Goal: Task Accomplishment & Management: Manage account settings

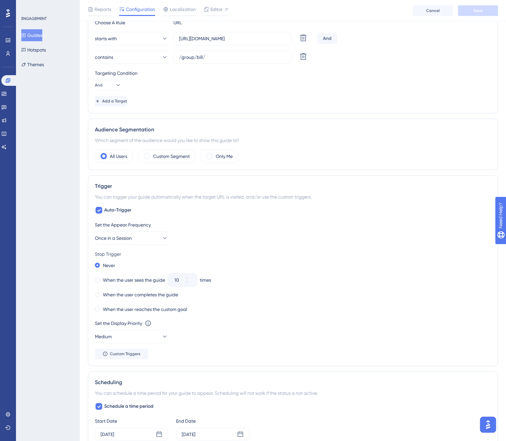
scroll to position [295, 0]
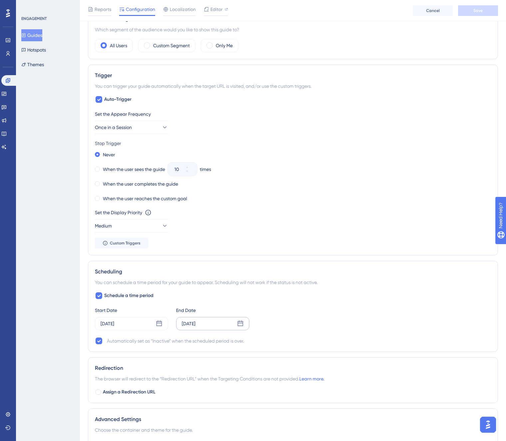
click at [194, 325] on div "[DATE]" at bounding box center [189, 324] width 14 height 8
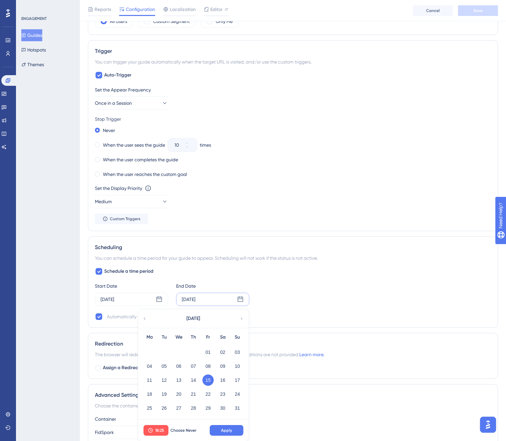
scroll to position [333, 0]
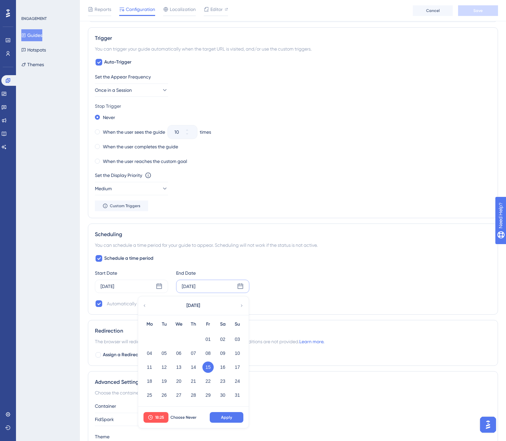
click at [241, 304] on icon at bounding box center [241, 306] width 5 height 6
click at [208, 354] on button "12" at bounding box center [207, 353] width 11 height 11
click at [231, 414] on button "Apply" at bounding box center [227, 417] width 34 height 11
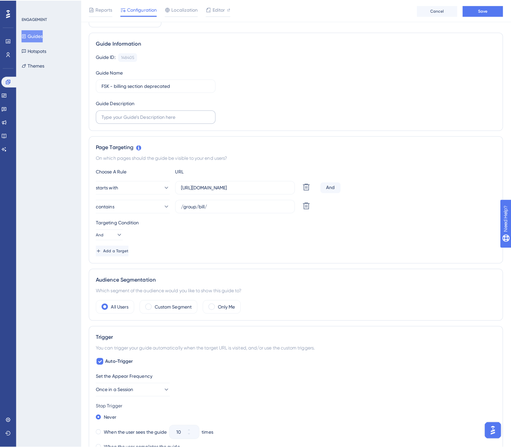
scroll to position [0, 0]
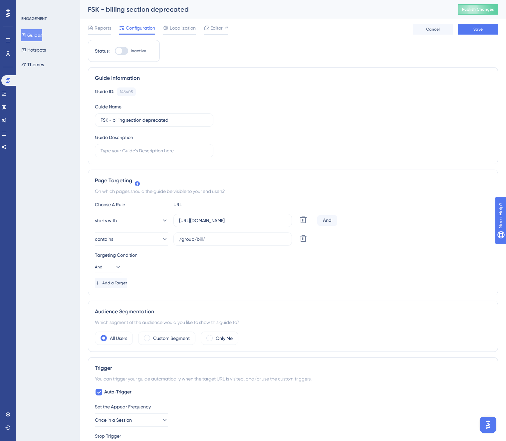
click at [124, 51] on div at bounding box center [121, 51] width 13 height 8
click at [115, 51] on input "Inactive" at bounding box center [114, 51] width 0 height 0
checkbox input "true"
click at [172, 28] on span "Localization" at bounding box center [183, 28] width 26 height 8
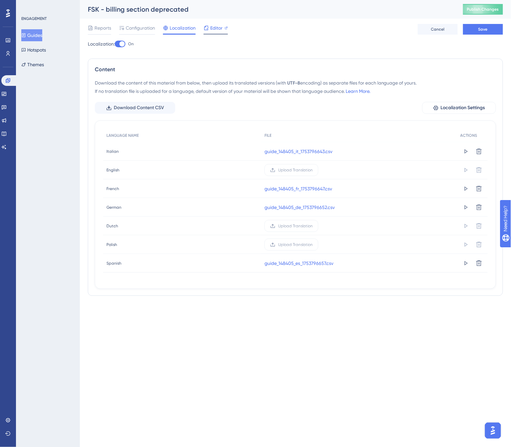
click at [217, 31] on span "Editor" at bounding box center [216, 28] width 12 height 8
